Goal: Task Accomplishment & Management: Use online tool/utility

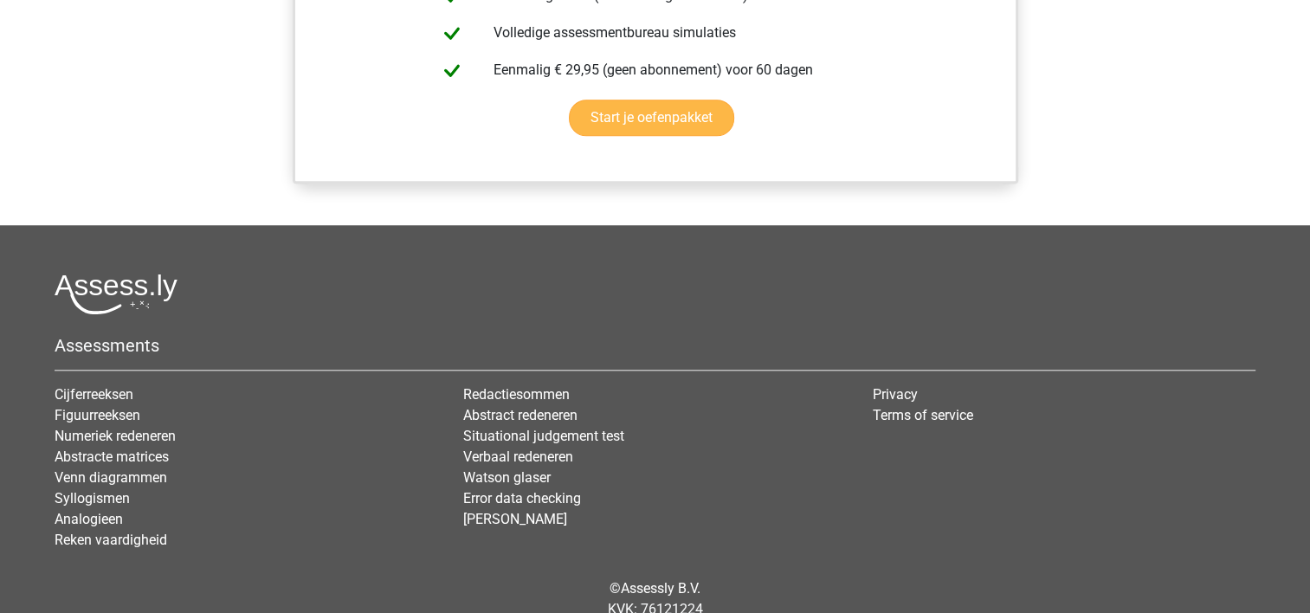
scroll to position [1558, 0]
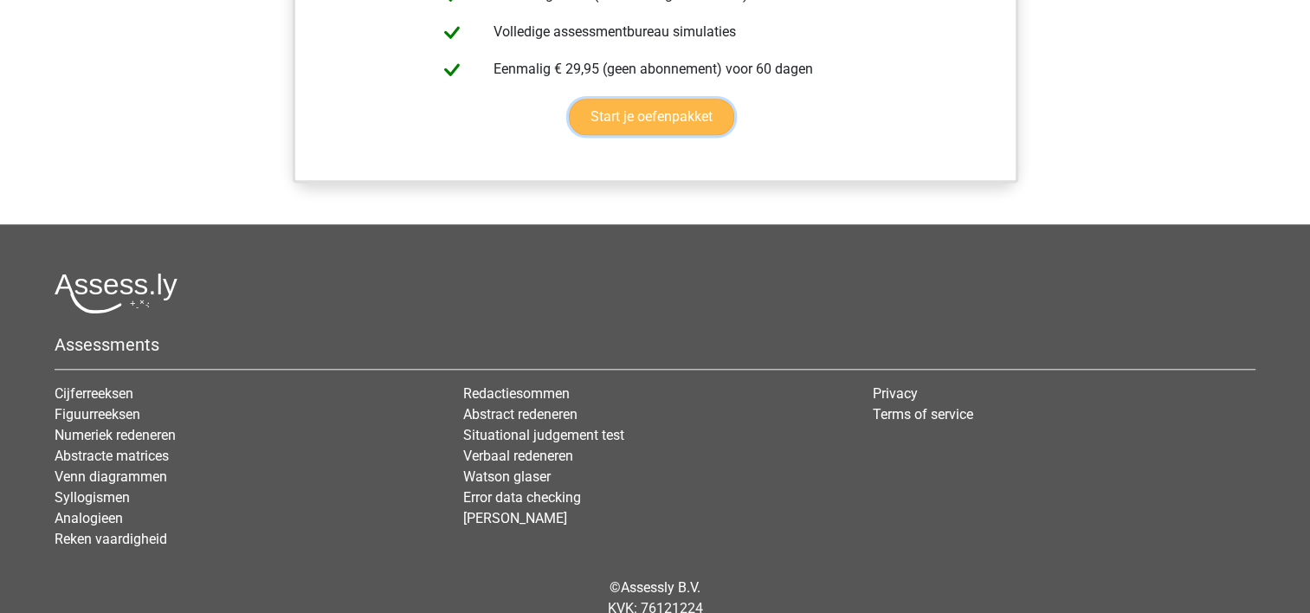
click at [691, 126] on link "Start je oefenpakket" at bounding box center [651, 117] width 165 height 36
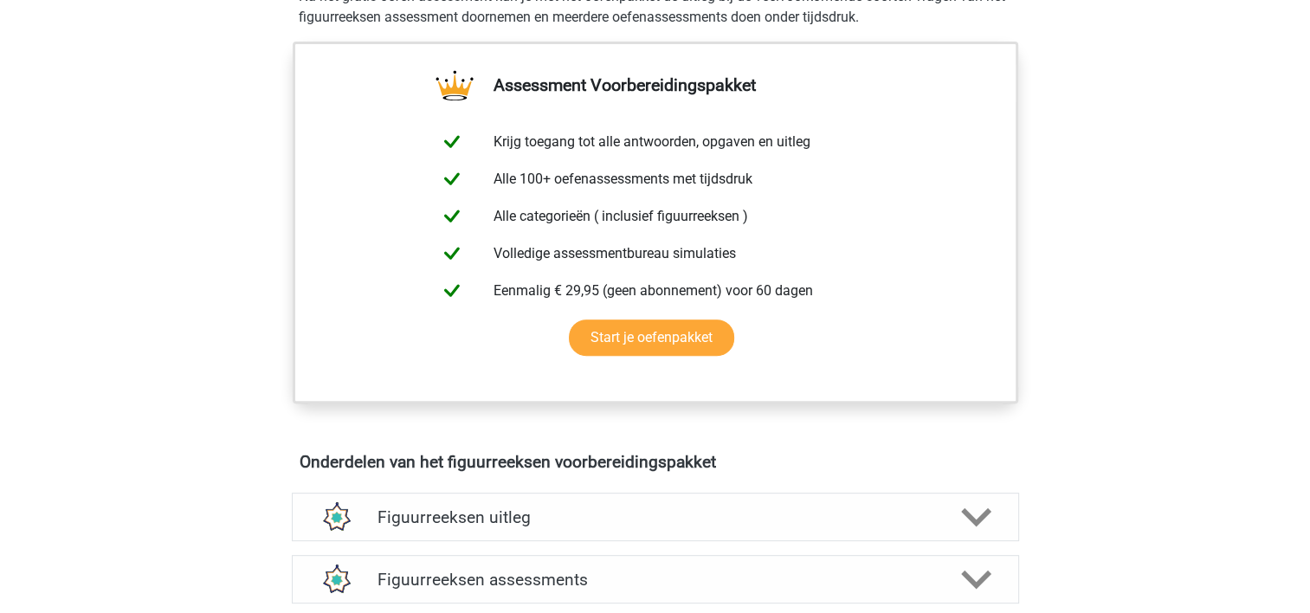
scroll to position [606, 0]
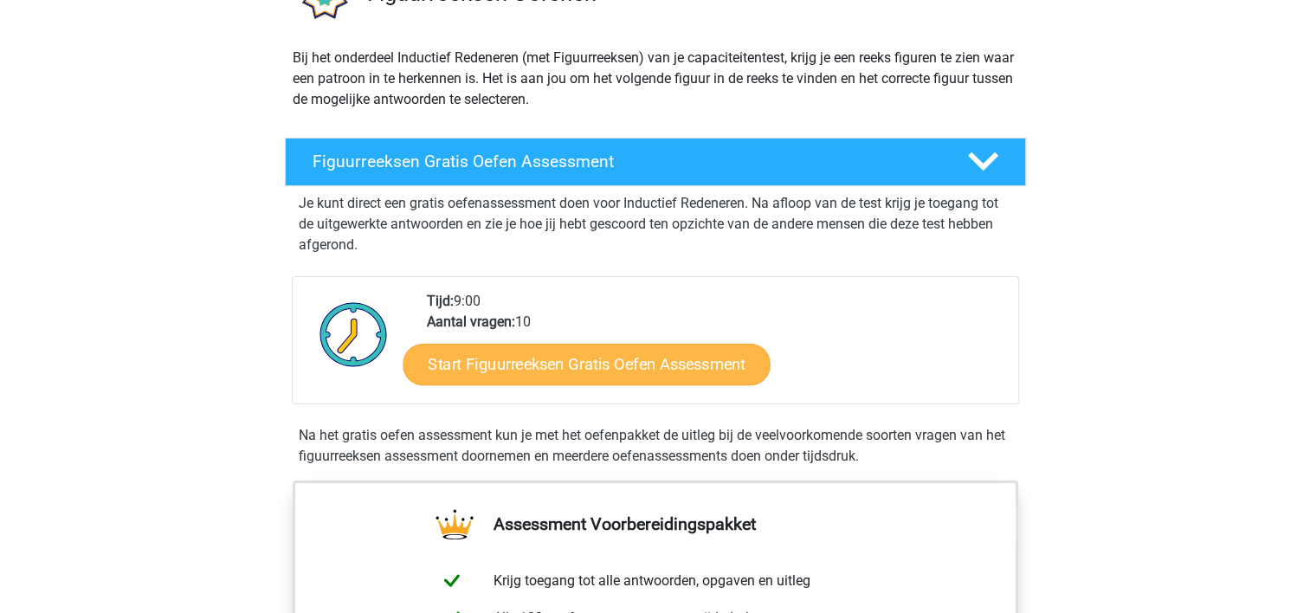
scroll to position [170, 0]
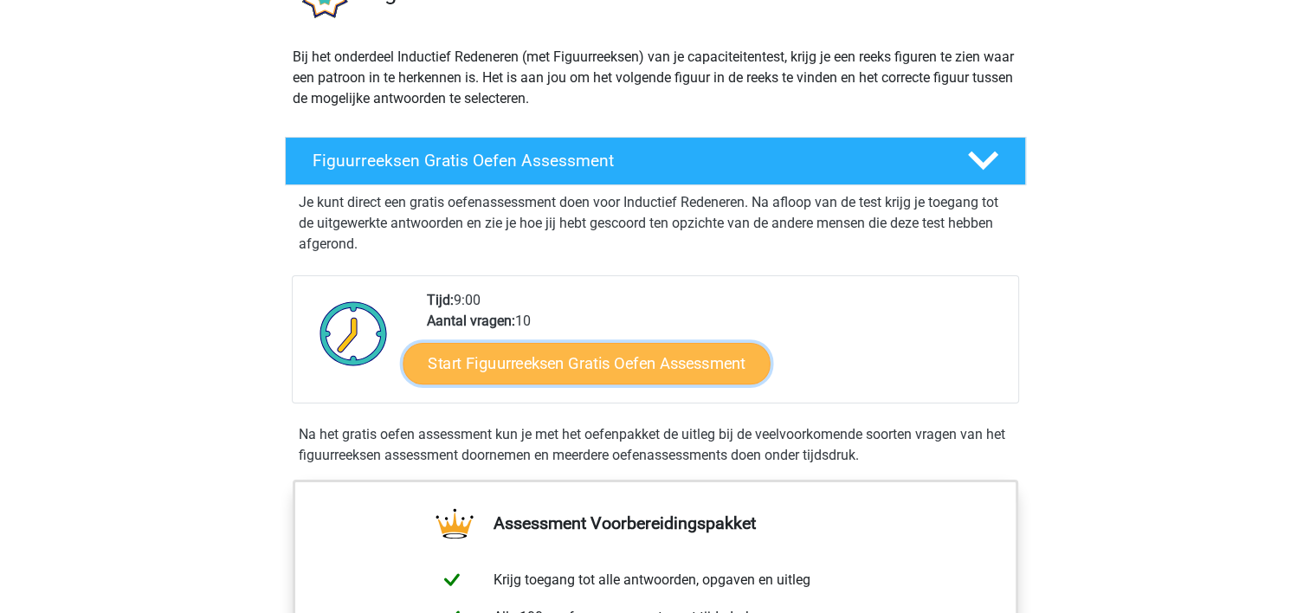
click at [584, 352] on link "Start Figuurreeksen Gratis Oefen Assessment" at bounding box center [586, 363] width 367 height 42
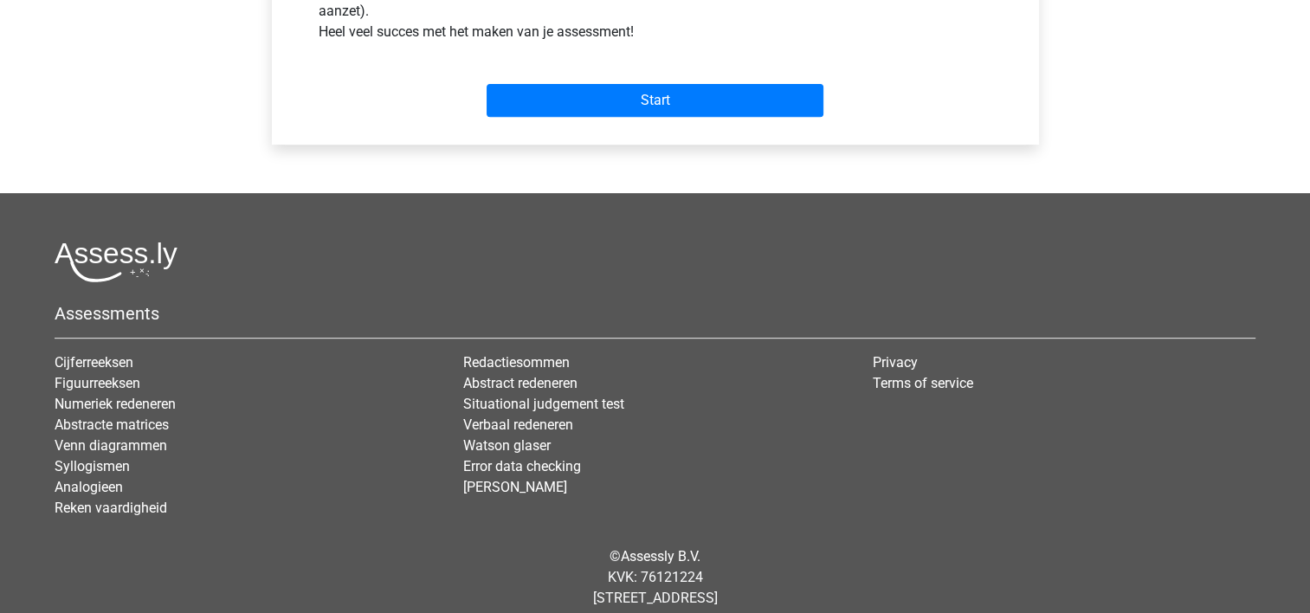
scroll to position [754, 0]
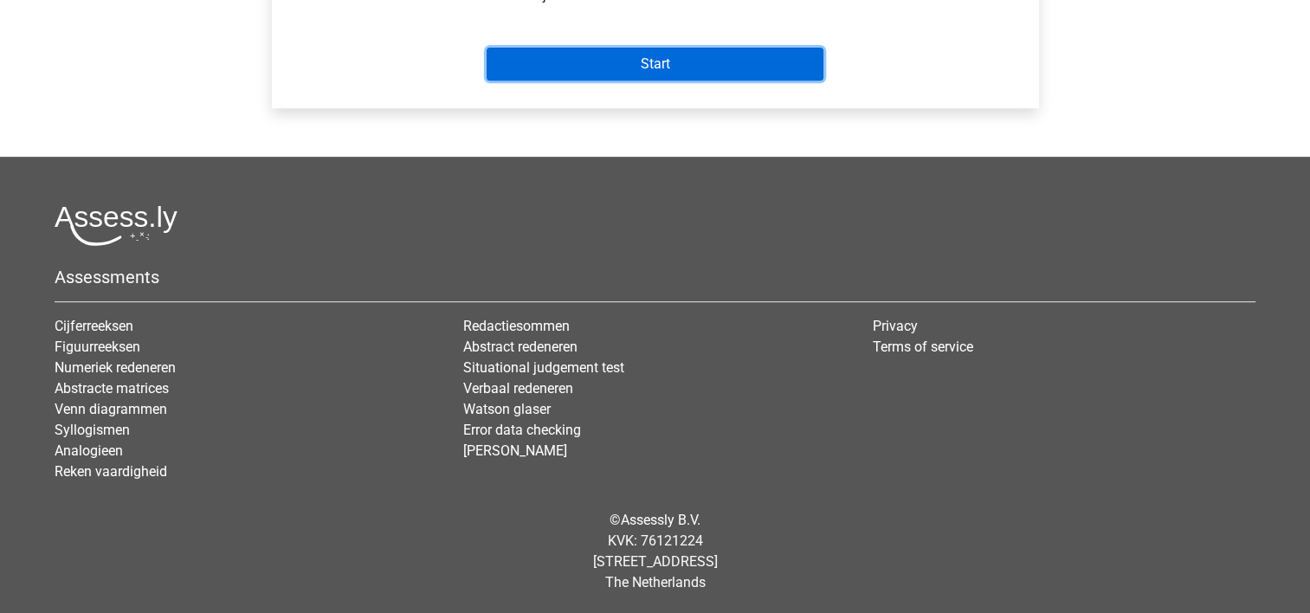
click at [644, 69] on input "Start" at bounding box center [655, 64] width 337 height 33
